Goal: Information Seeking & Learning: Learn about a topic

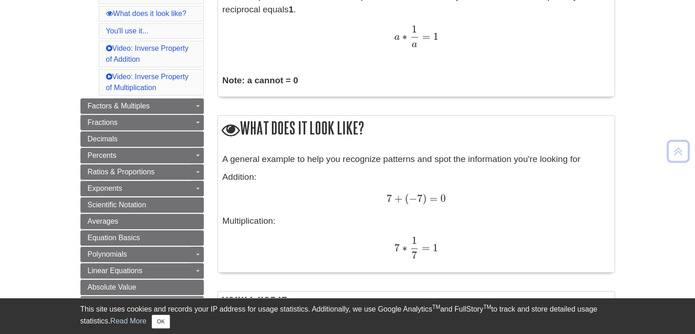
scroll to position [46, 0]
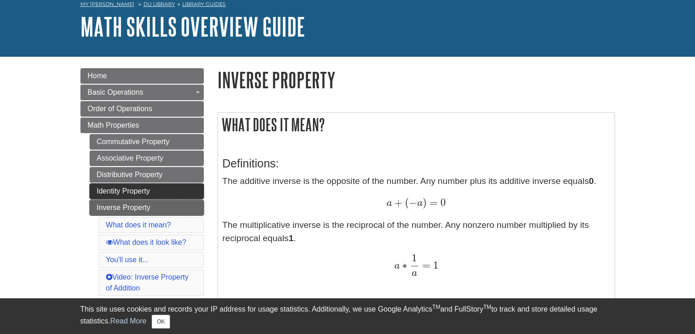
drag, startPoint x: 149, startPoint y: 200, endPoint x: 150, endPoint y: 191, distance: 8.3
click at [149, 200] on link "Inverse Property" at bounding box center [147, 208] width 114 height 16
click at [150, 191] on link "Identity Property" at bounding box center [147, 191] width 114 height 16
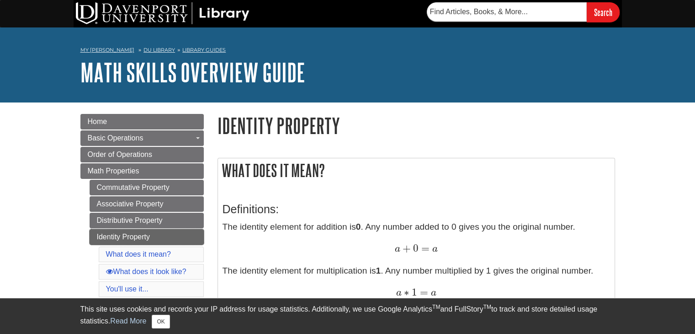
click at [158, 236] on link "Identity Property" at bounding box center [147, 237] width 114 height 16
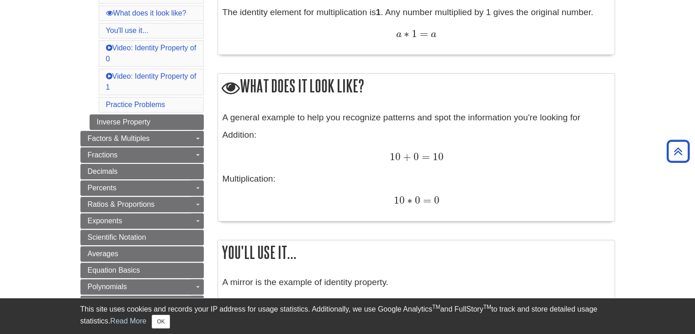
scroll to position [274, 0]
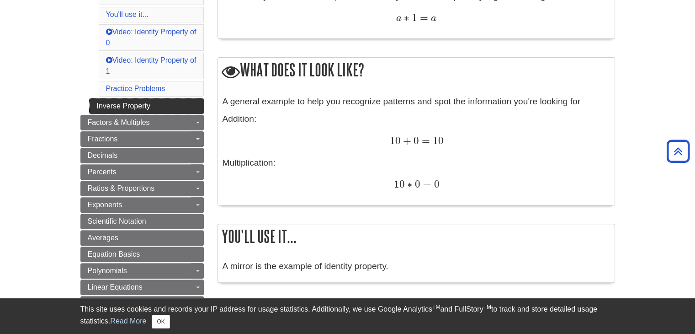
click at [164, 105] on link "Inverse Property" at bounding box center [147, 106] width 114 height 16
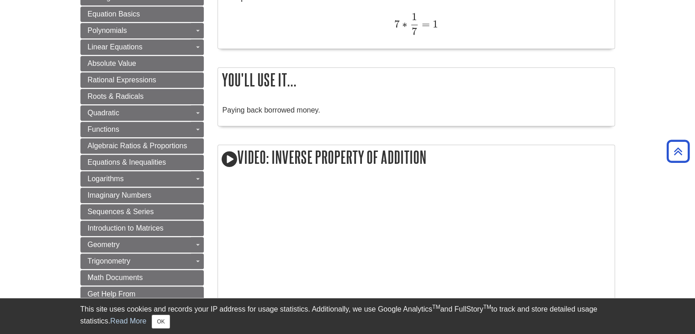
scroll to position [503, 0]
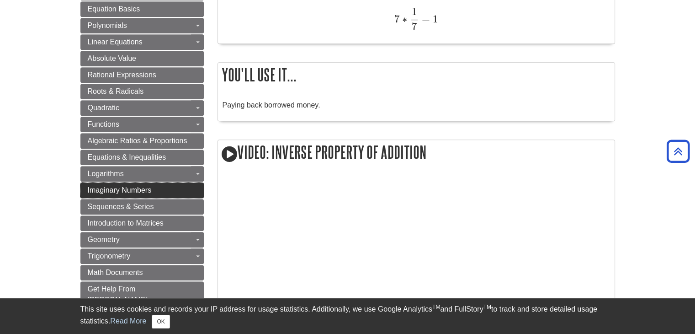
click at [159, 190] on link "Imaginary Numbers" at bounding box center [141, 190] width 123 height 16
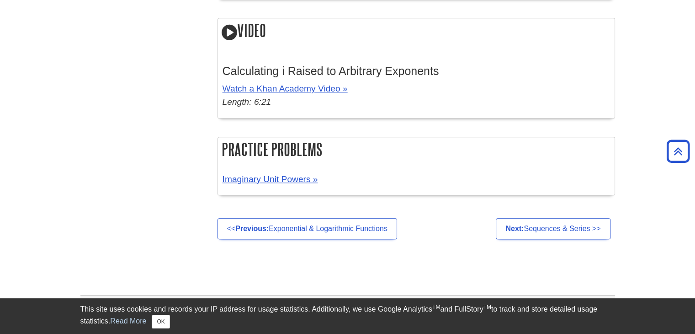
scroll to position [1005, 0]
